Goal: Subscribe to service/newsletter

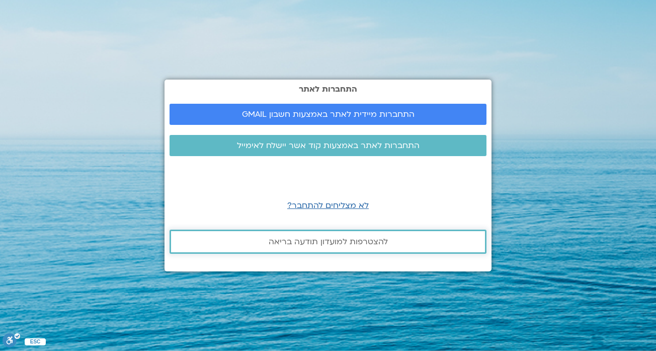
click at [376, 238] on span "להצטרפות למועדון תודעה בריאה" at bounding box center [328, 241] width 119 height 9
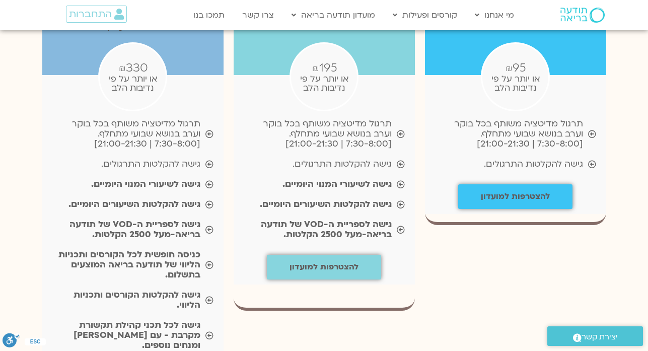
scroll to position [1128, 0]
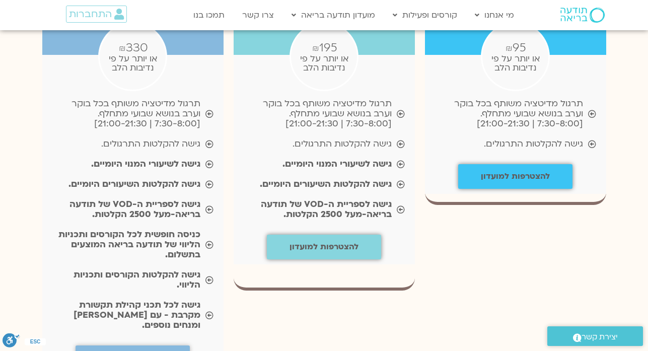
click at [611, 66] on div "מנוי חודשי מרחב תרגול מנוי לתרגול יומיומי ₪ 95 או יותר על פי נדיבות הלב תרגול מ…" at bounding box center [324, 192] width 638 height 460
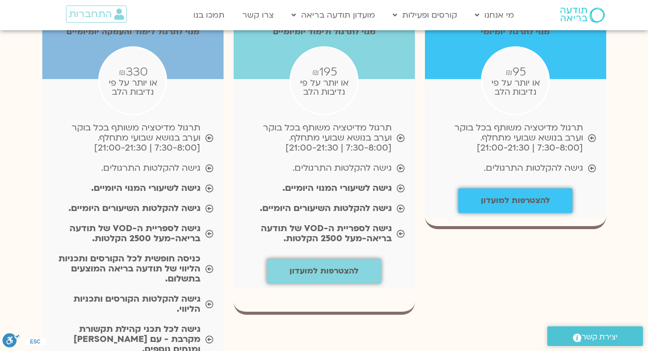
scroll to position [1108, 0]
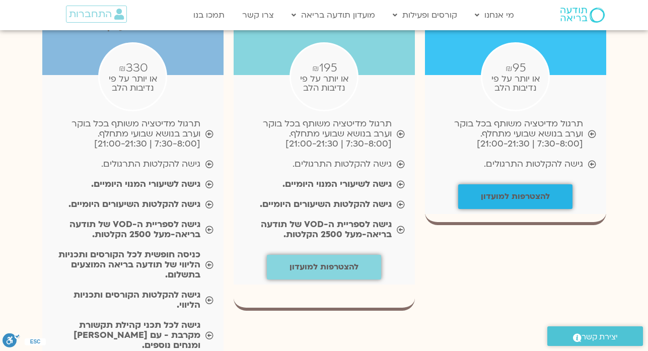
click at [519, 191] on b "להצטרפות למועדון" at bounding box center [515, 196] width 69 height 11
